Goal: Browse casually

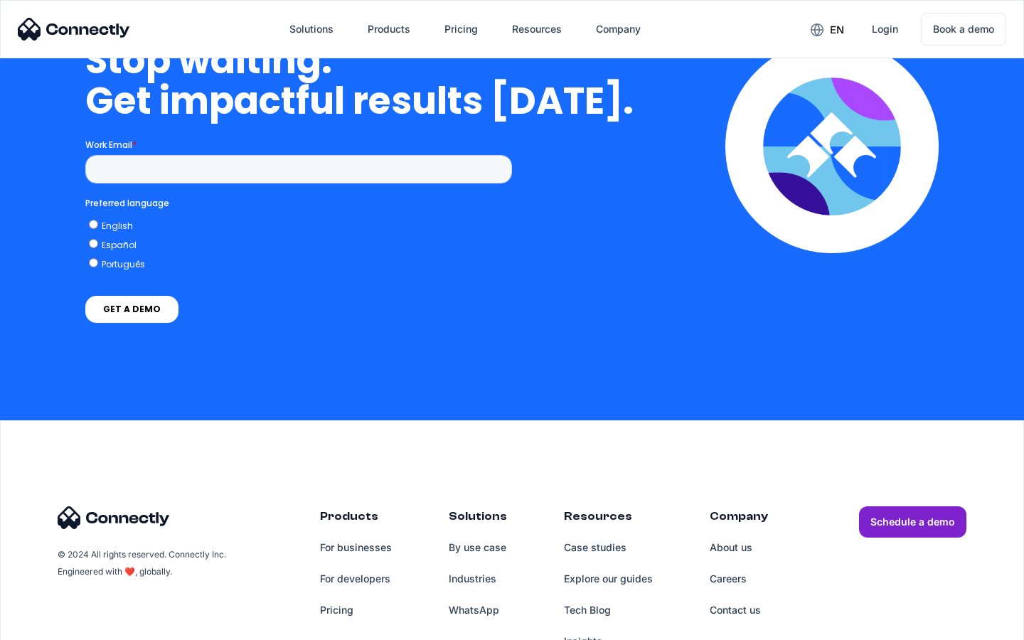
scroll to position [3609, 0]
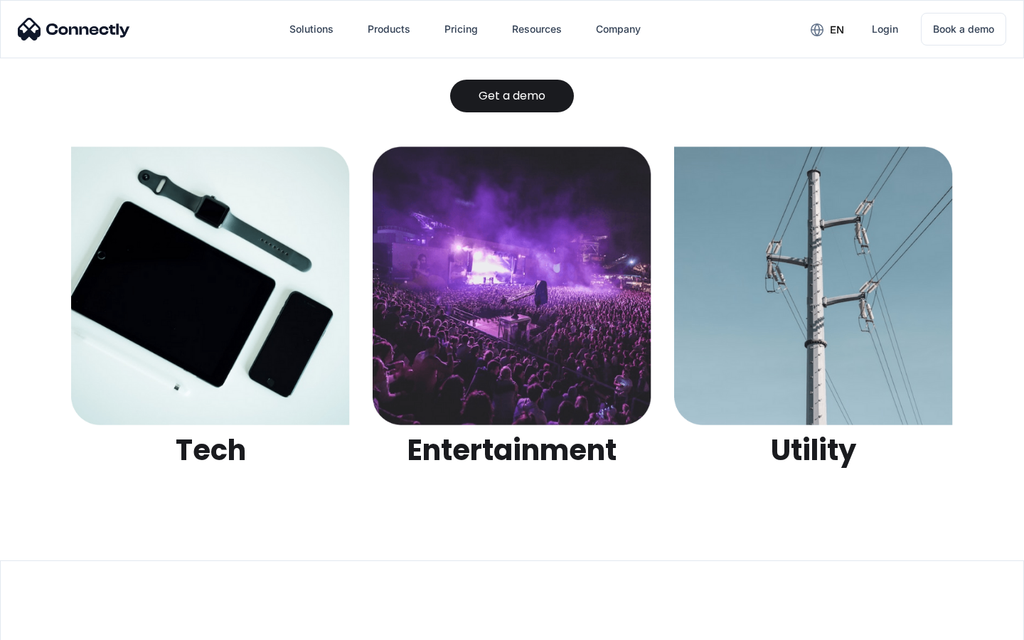
scroll to position [4487, 0]
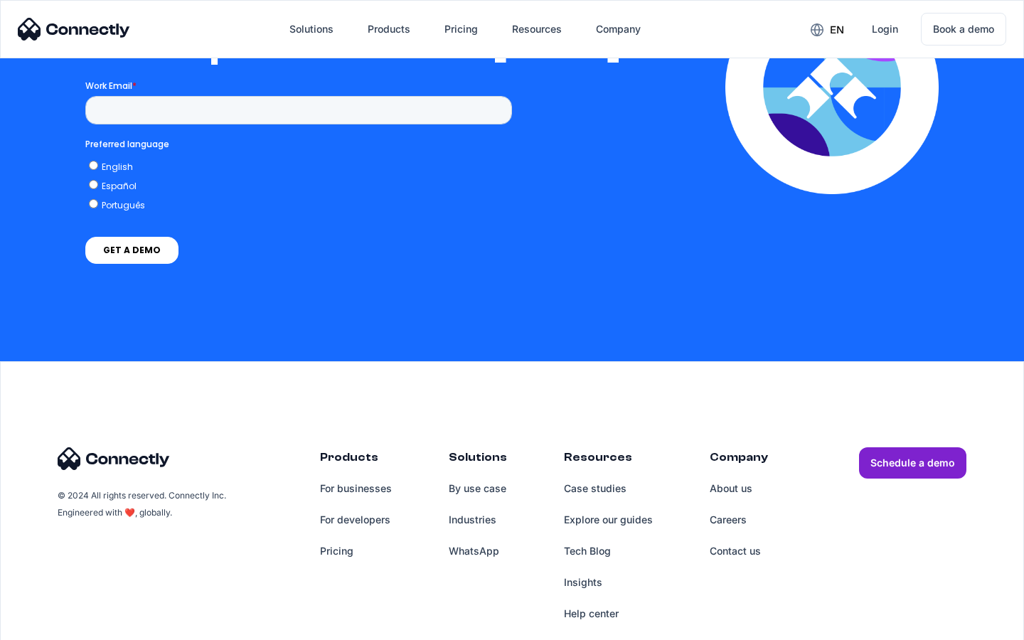
scroll to position [3110, 0]
